Goal: Task Accomplishment & Management: Manage account settings

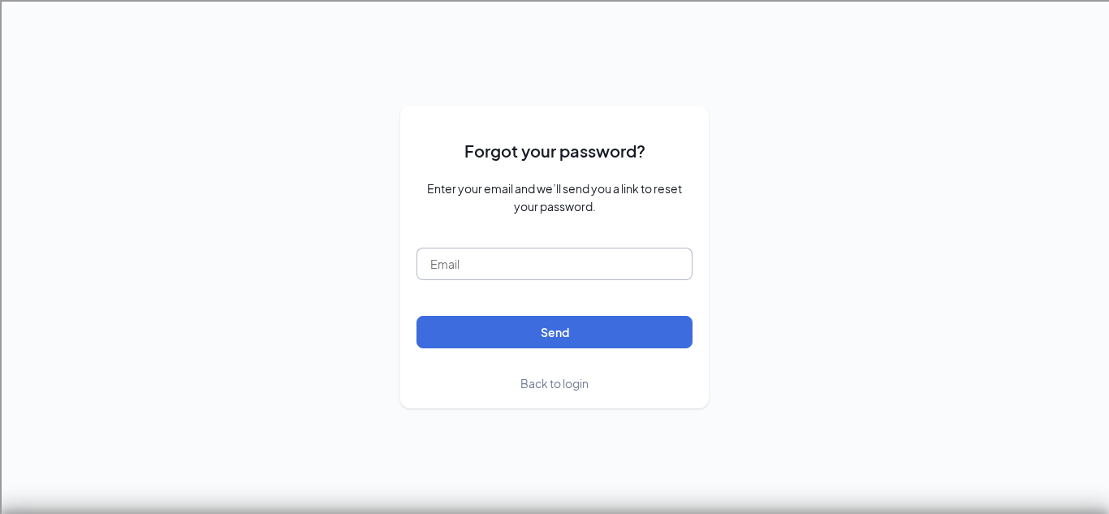
click at [513, 257] on input "text" at bounding box center [555, 264] width 276 height 32
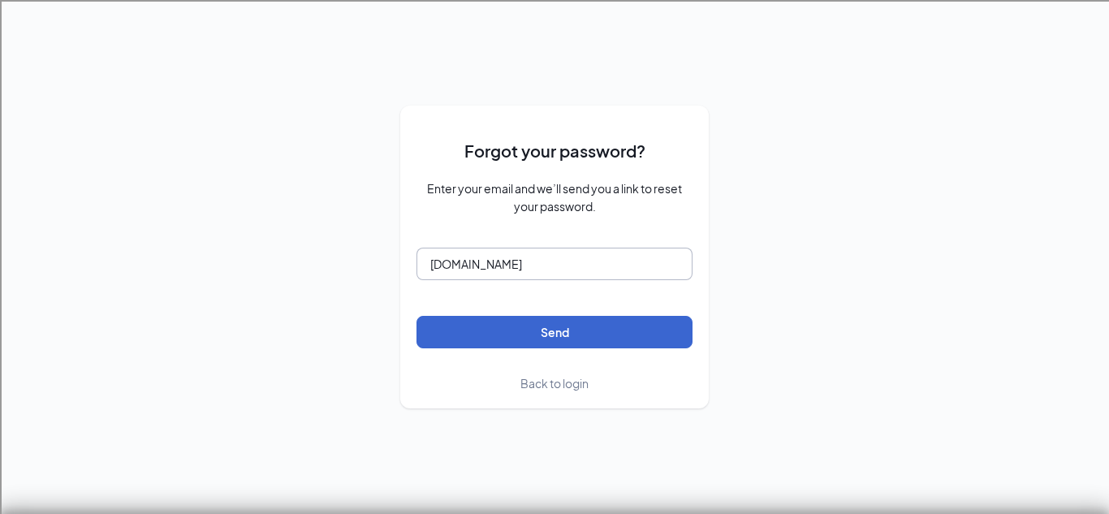
click at [417, 316] on button "Send" at bounding box center [555, 332] width 276 height 32
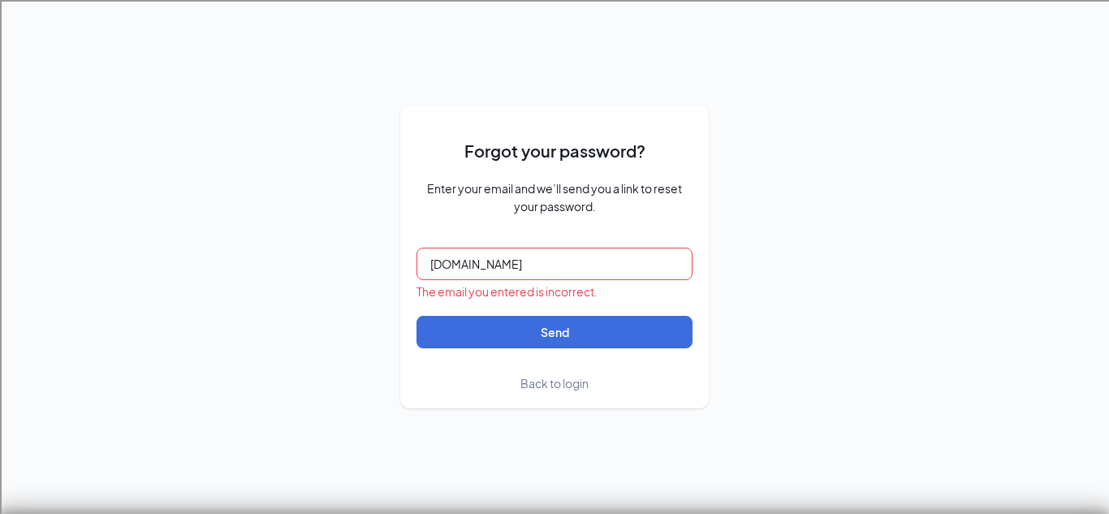
click at [463, 268] on input "[DOMAIN_NAME]" at bounding box center [555, 264] width 276 height 32
click at [417, 316] on button "Send" at bounding box center [555, 332] width 276 height 32
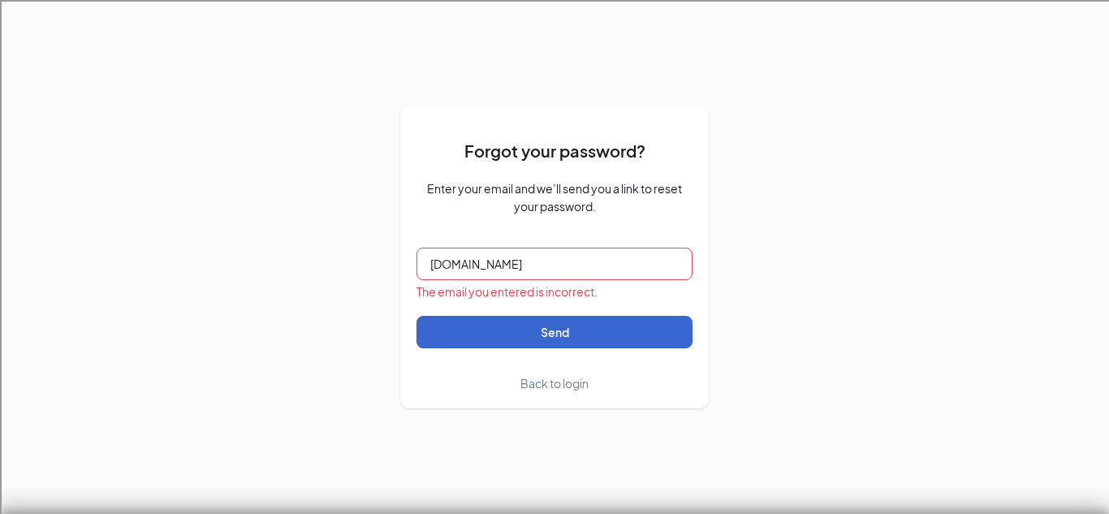
type input "[DOMAIN_NAME]"
click at [660, 339] on button "Send" at bounding box center [555, 332] width 276 height 32
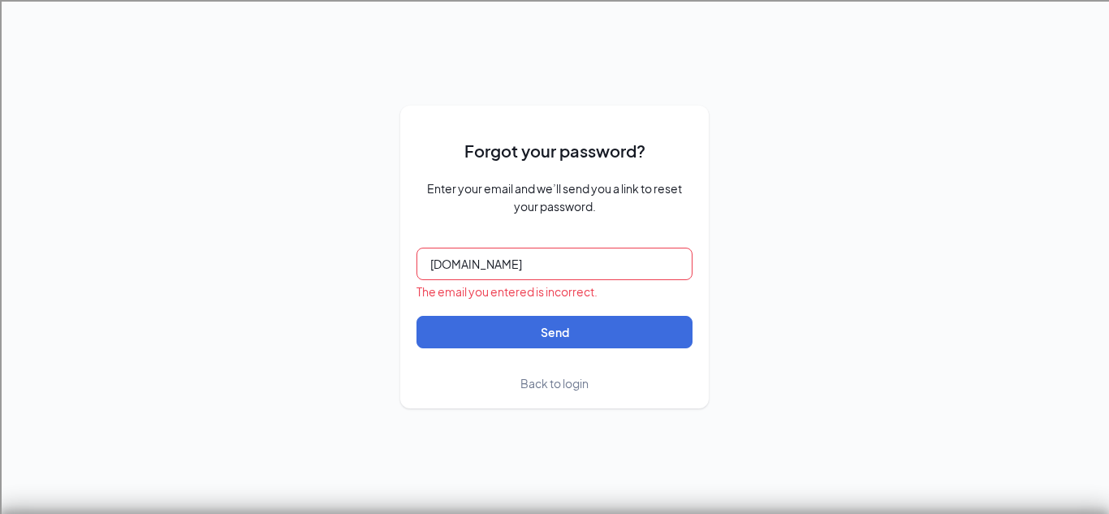
click at [553, 269] on input "[DOMAIN_NAME]" at bounding box center [555, 264] width 276 height 32
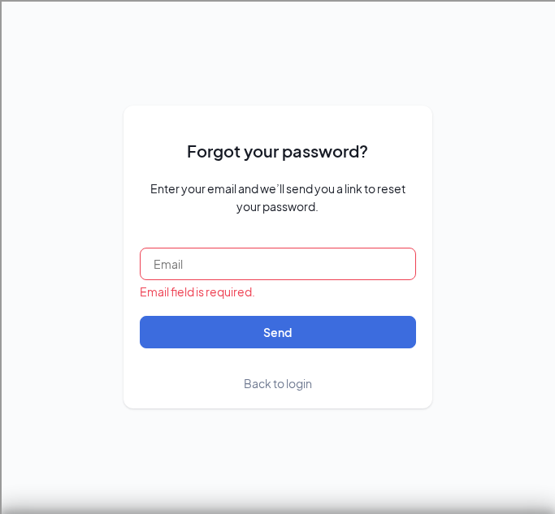
click at [341, 249] on input "text" at bounding box center [278, 264] width 276 height 32
click at [349, 258] on input "ashtynwolridgr" at bounding box center [278, 264] width 276 height 32
click at [264, 258] on input "ashtynwolridge2" at bounding box center [278, 264] width 276 height 32
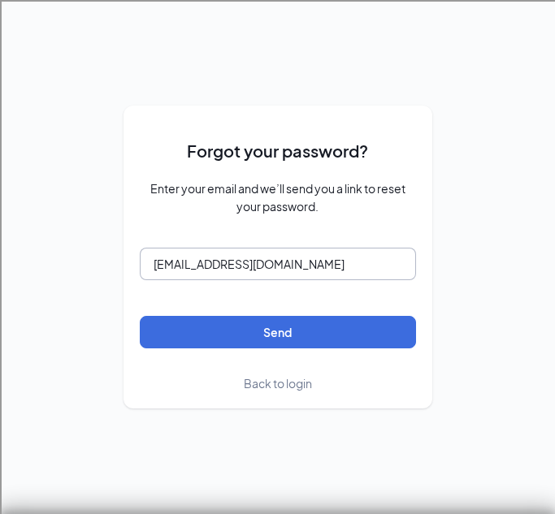
click at [140, 316] on button "Send" at bounding box center [278, 332] width 276 height 32
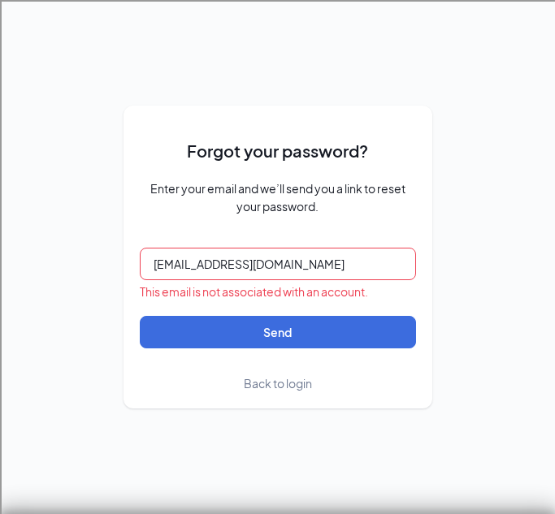
click at [448, 174] on div "Forgot your password? Enter your email and we’ll send you a link to reset your …" at bounding box center [277, 257] width 555 height 514
click at [255, 271] on input "[EMAIL_ADDRESS][DOMAIN_NAME]" at bounding box center [278, 264] width 276 height 32
type input "v"
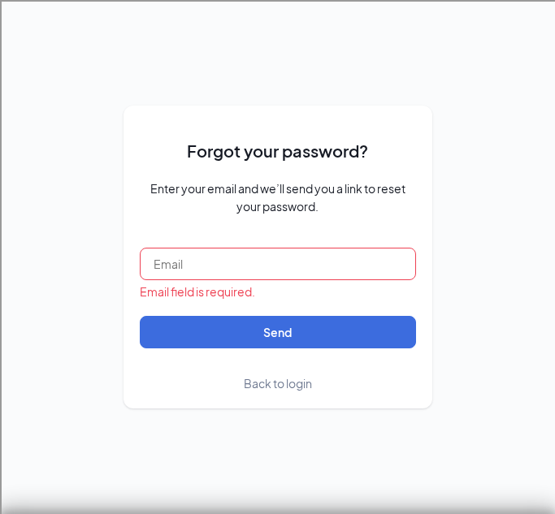
type input "v"
type input "V"
paste input "[EMAIL_ADDRESS][DOMAIN_NAME]"
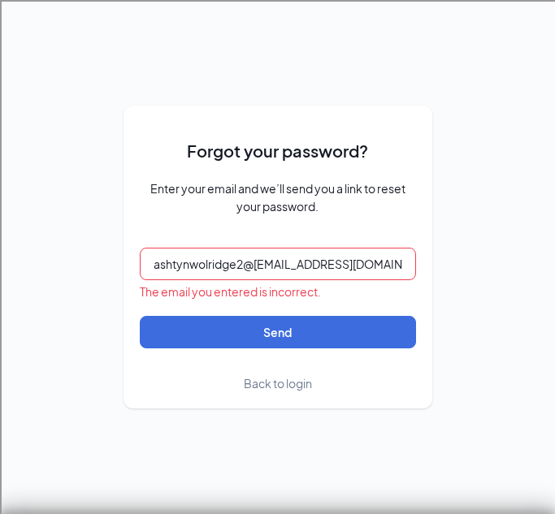
scroll to position [0, 226]
paste input "[EMAIL_ADDRESS][DOMAIN_NAME]"
type input "ashtynwolridge2@gmail.comashtynwolridge2@[EMAIL_ADDRESS][DOMAIN_NAME]"
click at [258, 262] on input "ashtynwolridge2@gmail.comashtynwolridge2@[EMAIL_ADDRESS][DOMAIN_NAME]" at bounding box center [278, 264] width 276 height 32
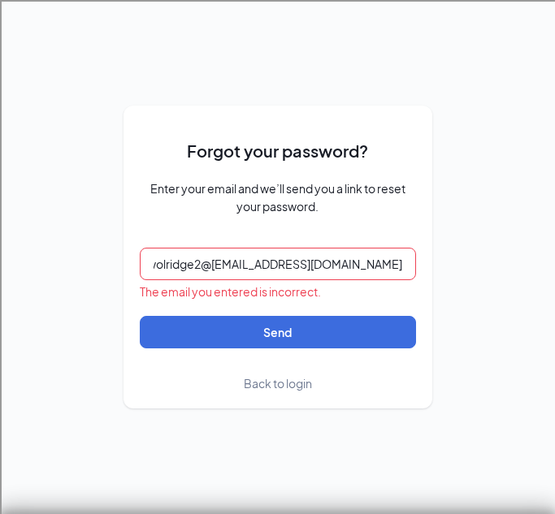
click at [258, 262] on input "ashtynwolridge2@gmail.comashtynwolridge2@[EMAIL_ADDRESS][DOMAIN_NAME]" at bounding box center [278, 264] width 276 height 32
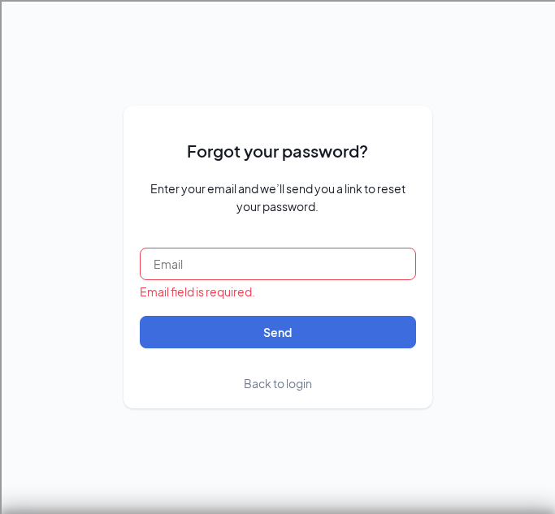
scroll to position [0, 0]
type input "v"
type input "V"
paste input "[EMAIL_ADDRESS][DOMAIN_NAME]"
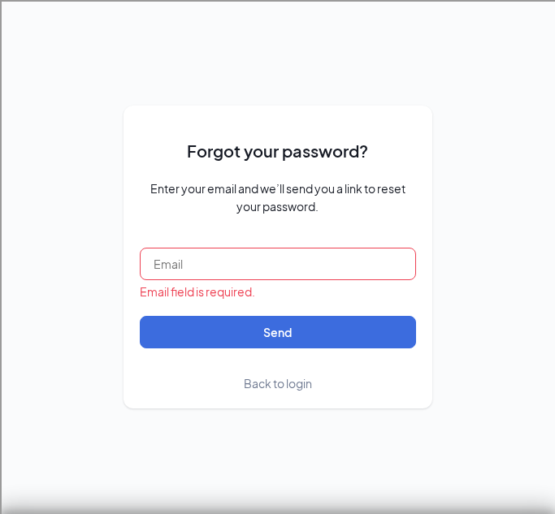
type input "[EMAIL_ADDRESS][DOMAIN_NAME]"
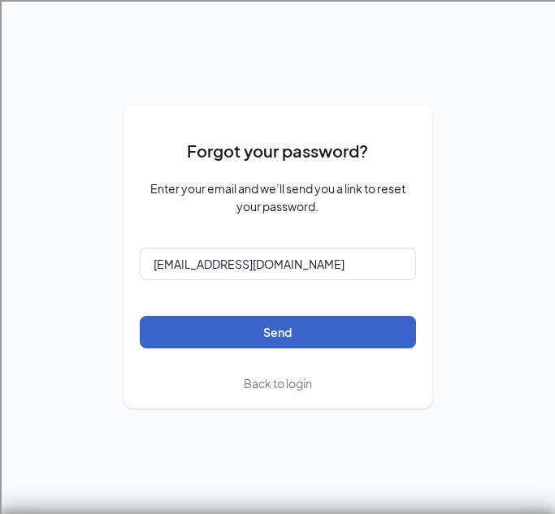
click at [280, 319] on button "Send" at bounding box center [278, 332] width 276 height 32
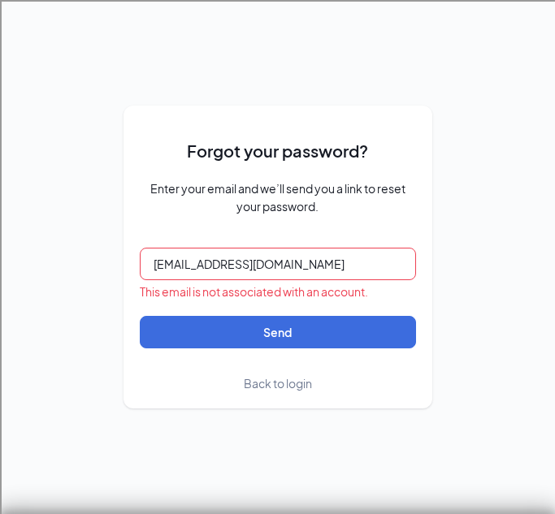
click at [279, 381] on span "Back to login" at bounding box center [278, 383] width 68 height 15
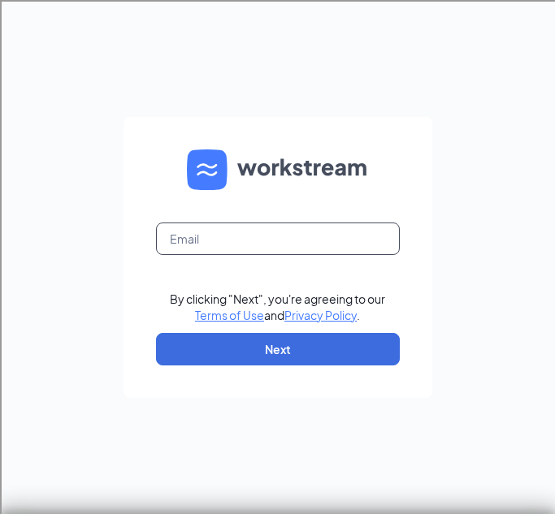
click at [291, 253] on input "text" at bounding box center [278, 238] width 244 height 32
paste input "[EMAIL_ADDRESS][DOMAIN_NAME]"
type input "[EMAIL_ADDRESS][DOMAIN_NAME]"
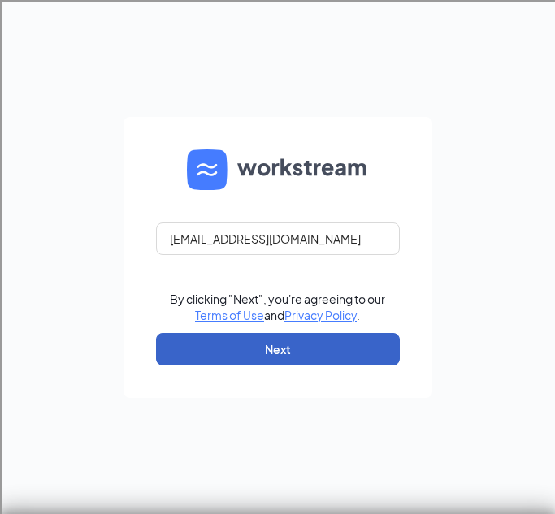
click at [251, 340] on button "Next" at bounding box center [278, 349] width 244 height 32
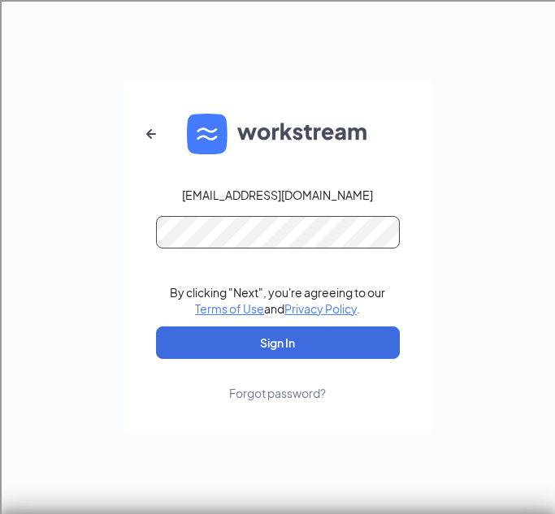
click at [156, 326] on button "Sign In" at bounding box center [278, 342] width 244 height 32
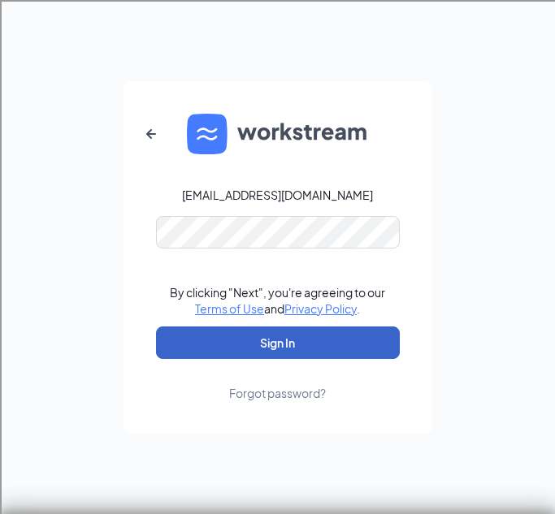
click at [241, 349] on button "Sign In" at bounding box center [278, 342] width 244 height 32
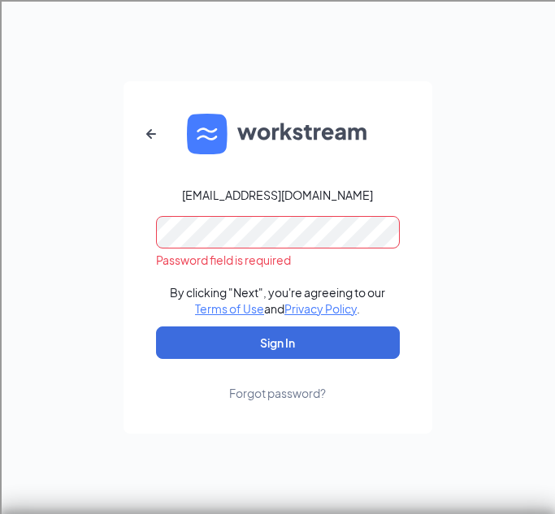
click at [284, 386] on div "Forgot password?" at bounding box center [277, 393] width 97 height 16
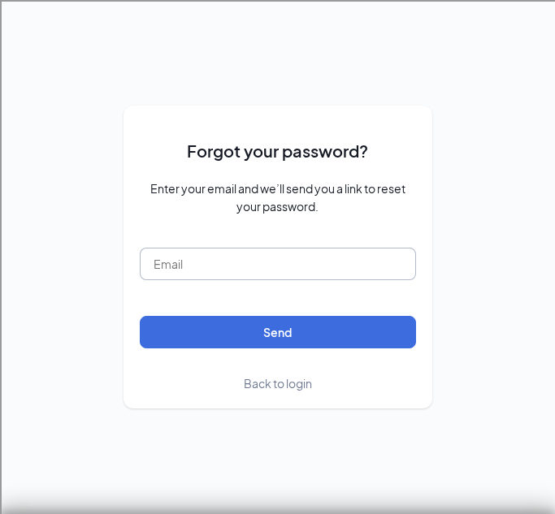
click at [295, 269] on input "text" at bounding box center [278, 264] width 276 height 32
type input "v"
paste input "[EMAIL_ADDRESS][DOMAIN_NAME]"
type input "[EMAIL_ADDRESS][DOMAIN_NAME]"
click at [140, 316] on button "Send" at bounding box center [278, 332] width 276 height 32
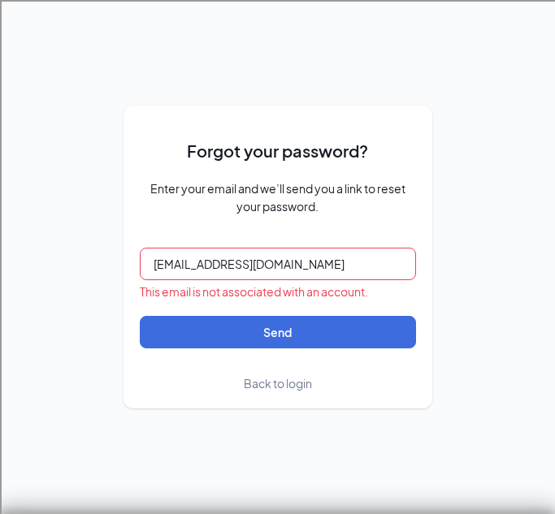
click at [304, 268] on input "[EMAIL_ADDRESS][DOMAIN_NAME]" at bounding box center [278, 264] width 276 height 32
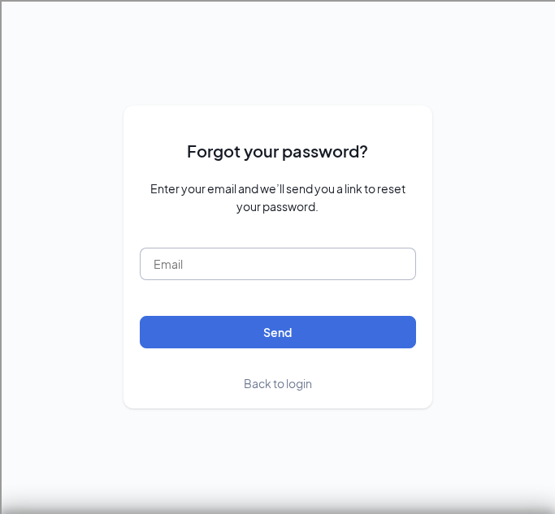
click at [270, 257] on input "text" at bounding box center [278, 264] width 276 height 32
paste input "[EMAIL_ADDRESS][DOMAIN_NAME]"
click at [140, 316] on button "Send" at bounding box center [278, 332] width 276 height 32
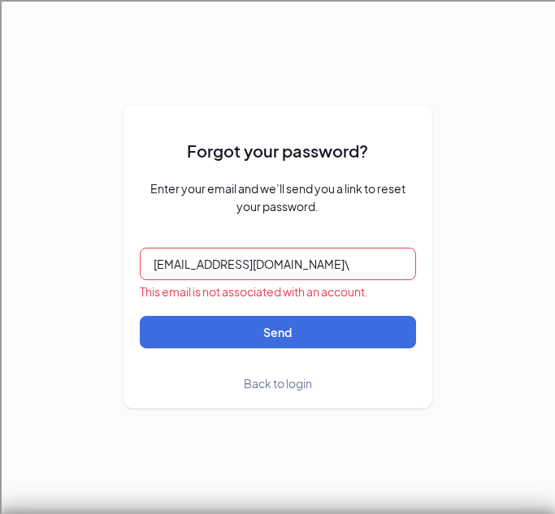
type input "[EMAIL_ADDRESS][DOMAIN_NAME]"
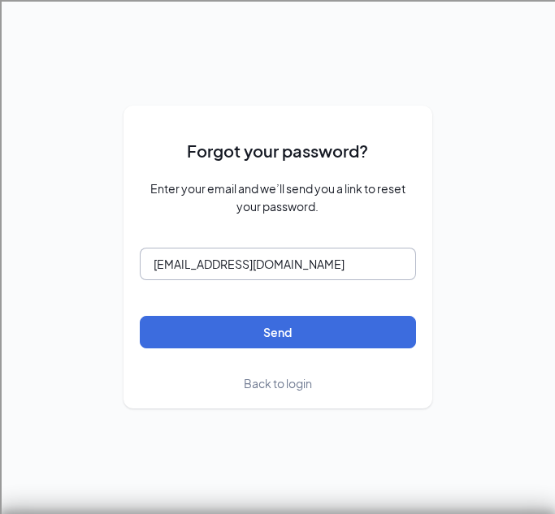
click at [140, 316] on button "Send" at bounding box center [278, 332] width 276 height 32
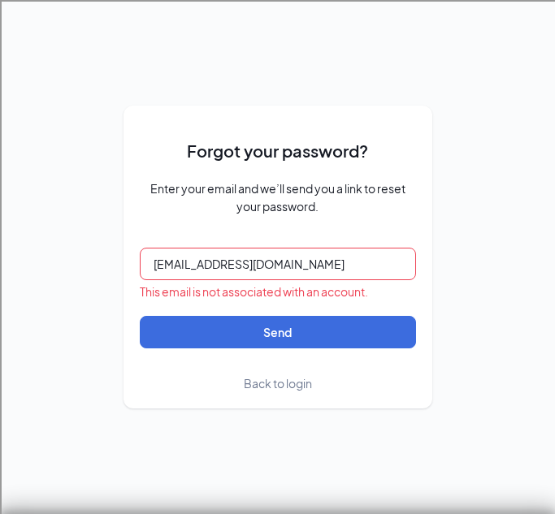
click at [253, 250] on input "[EMAIL_ADDRESS][DOMAIN_NAME]" at bounding box center [278, 264] width 276 height 32
